Goal: Navigation & Orientation: Find specific page/section

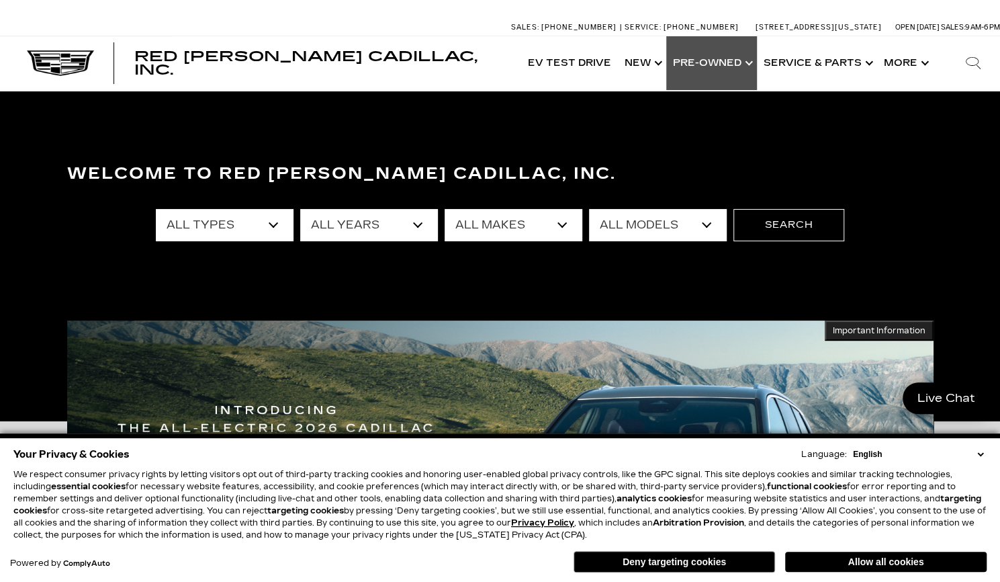
click at [707, 60] on link "Show Pre-Owned" at bounding box center [711, 63] width 91 height 54
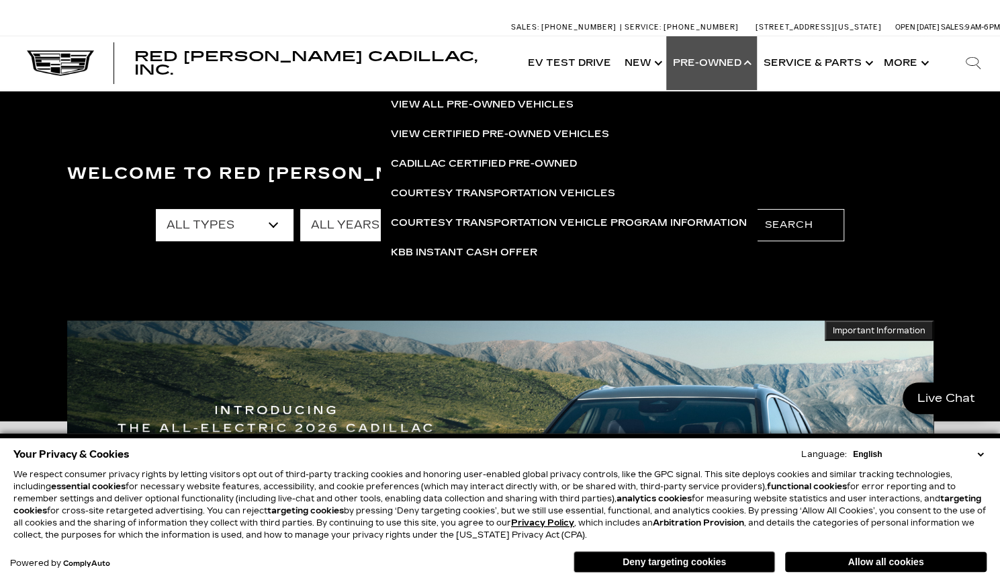
click at [707, 60] on link "Show Pre-Owned" at bounding box center [711, 63] width 91 height 54
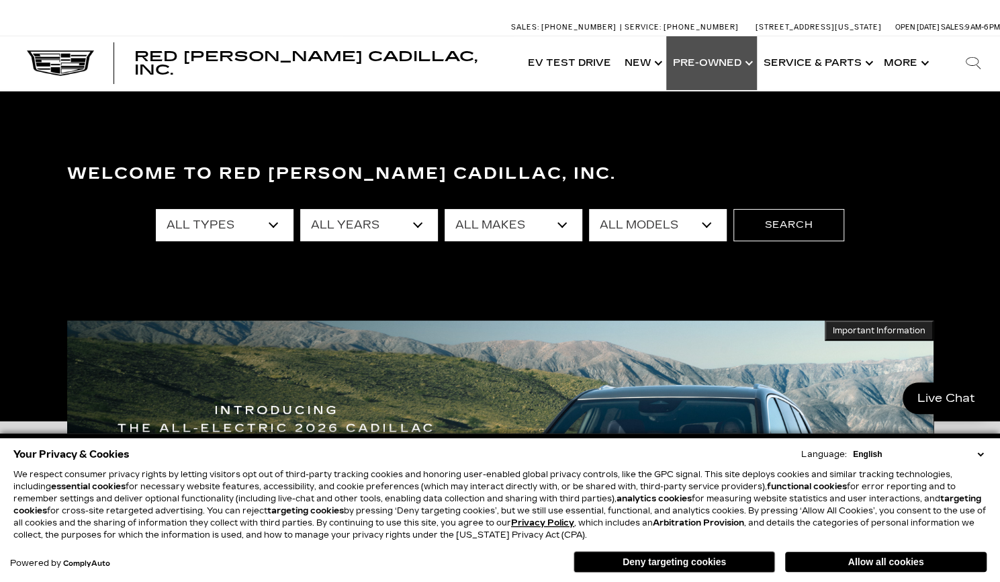
click at [707, 60] on link "Show Pre-Owned" at bounding box center [711, 63] width 91 height 54
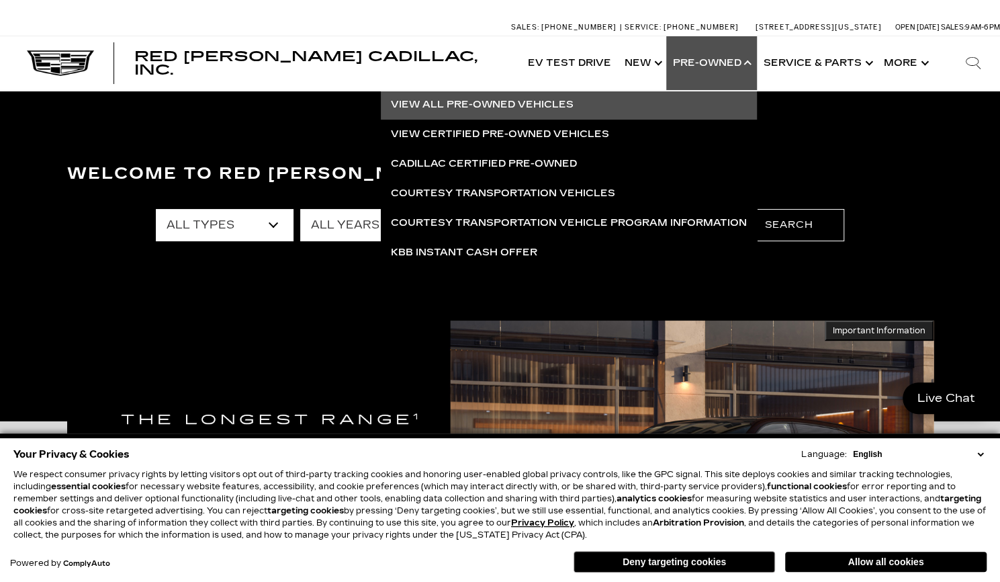
click at [520, 109] on link "View All Pre-Owned Vehicles" at bounding box center [569, 105] width 376 height 30
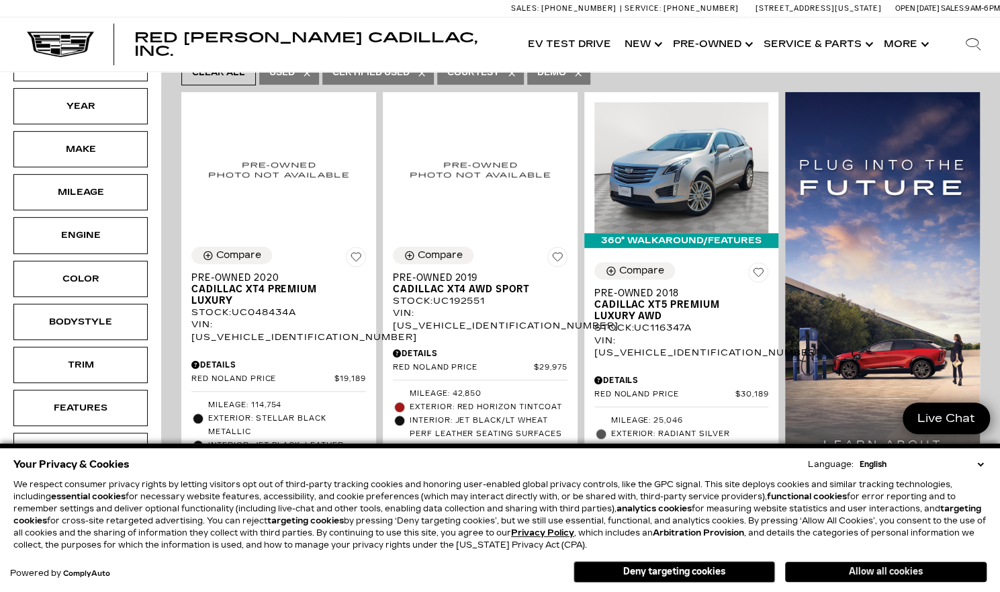
click at [821, 573] on button "Allow all cookies" at bounding box center [886, 572] width 202 height 20
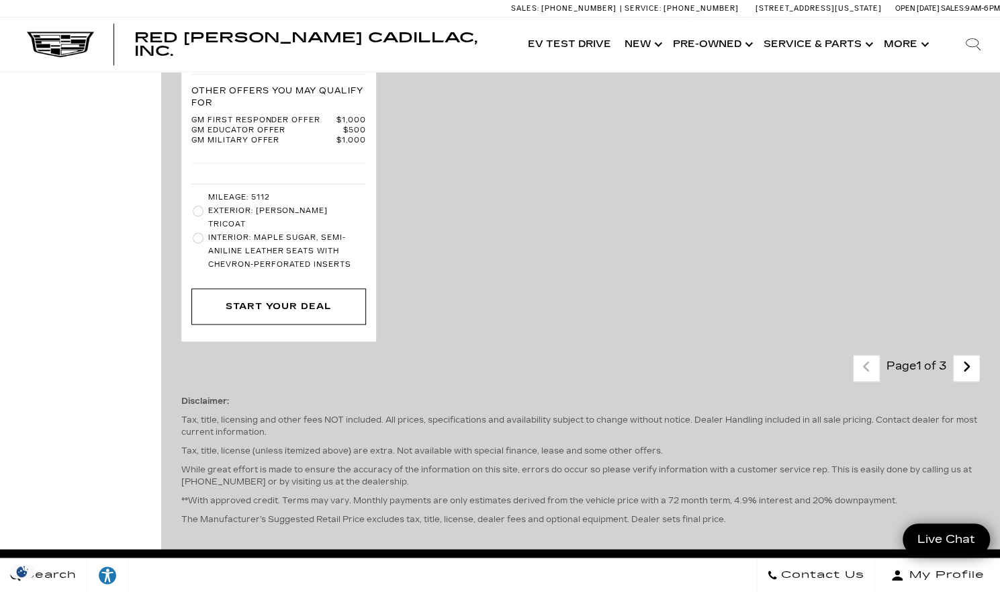
scroll to position [3901, 0]
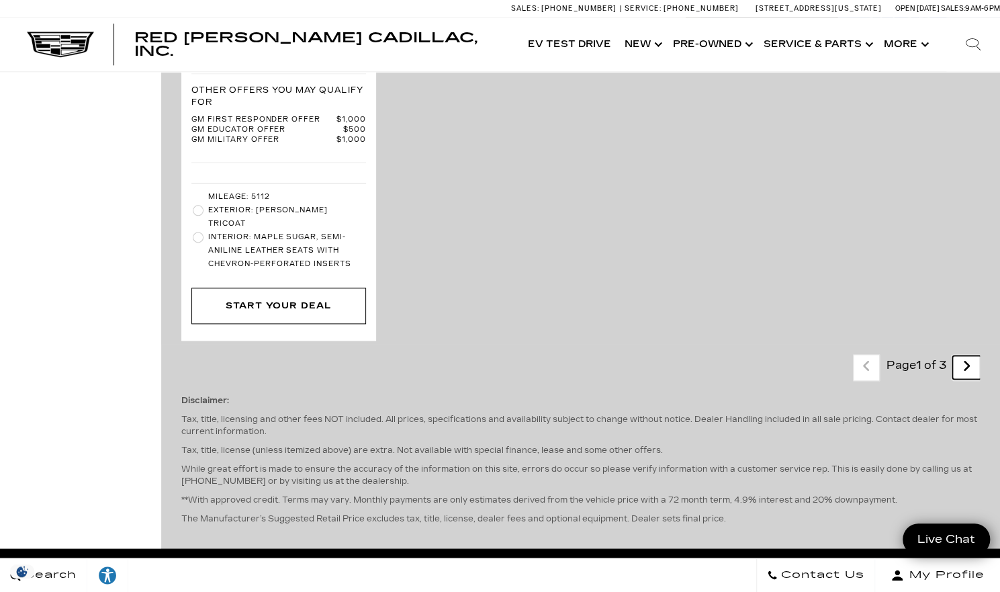
click at [972, 355] on icon "next page" at bounding box center [967, 365] width 9 height 21
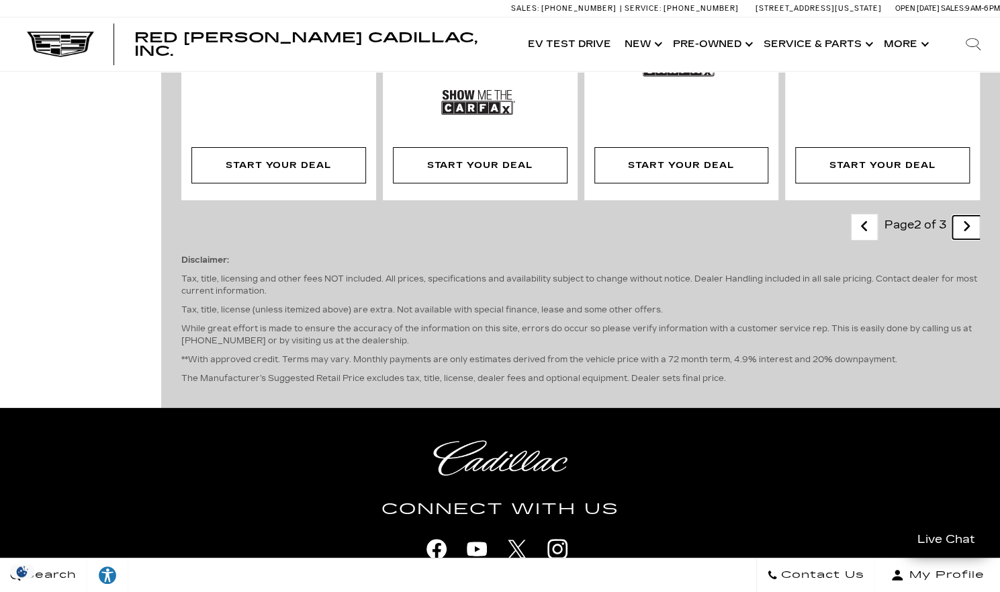
scroll to position [2915, 0]
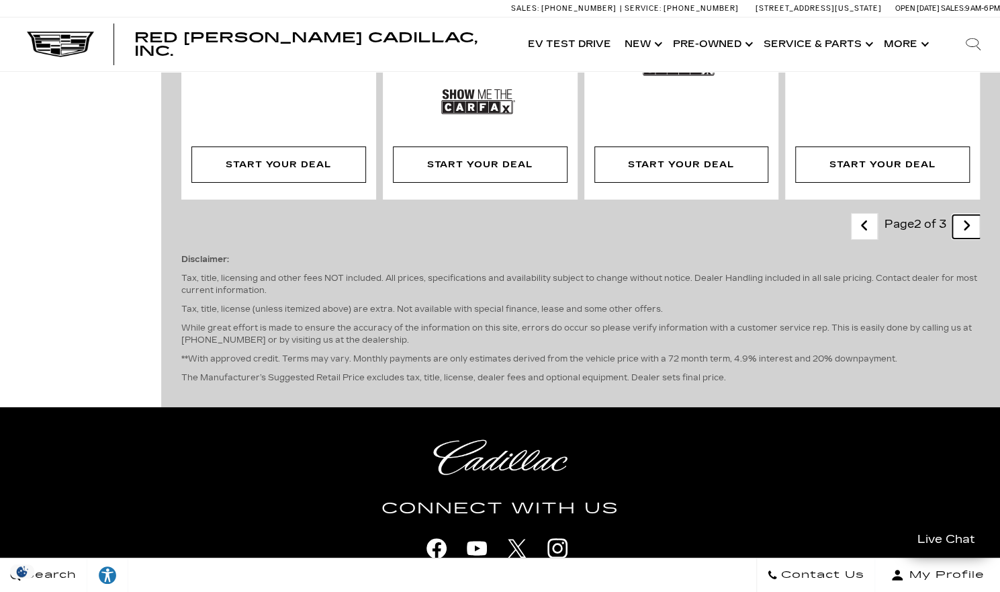
click at [972, 215] on icon "next page" at bounding box center [967, 225] width 9 height 21
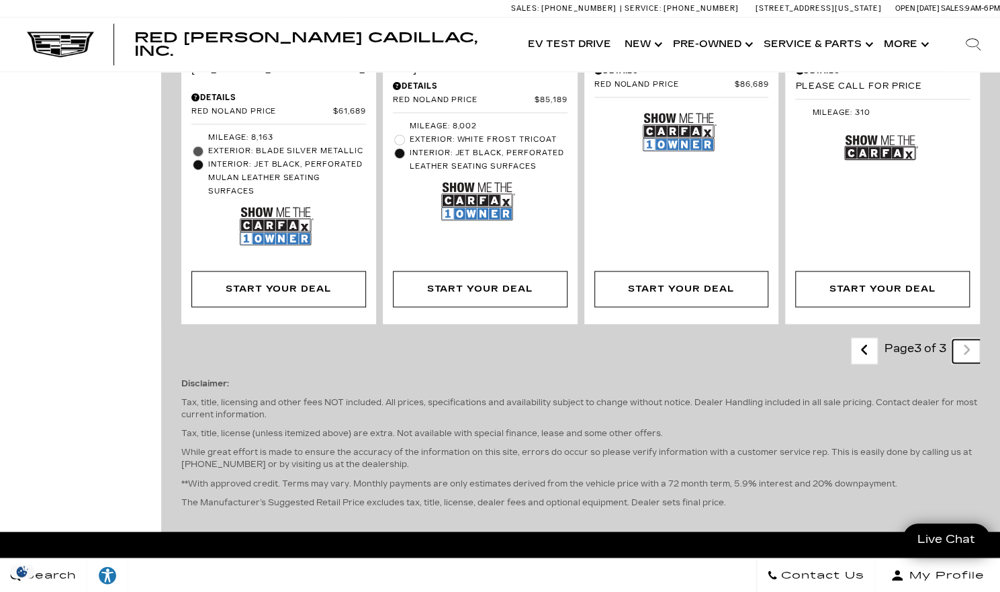
scroll to position [1015, 0]
